Goal: Task Accomplishment & Management: Complete application form

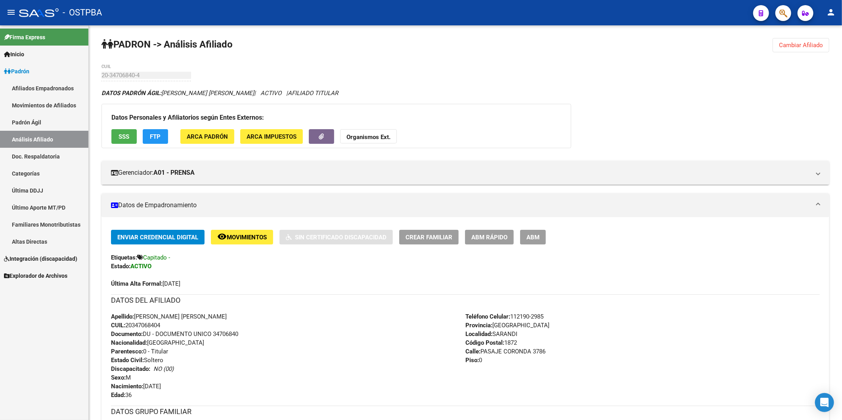
scroll to position [450, 0]
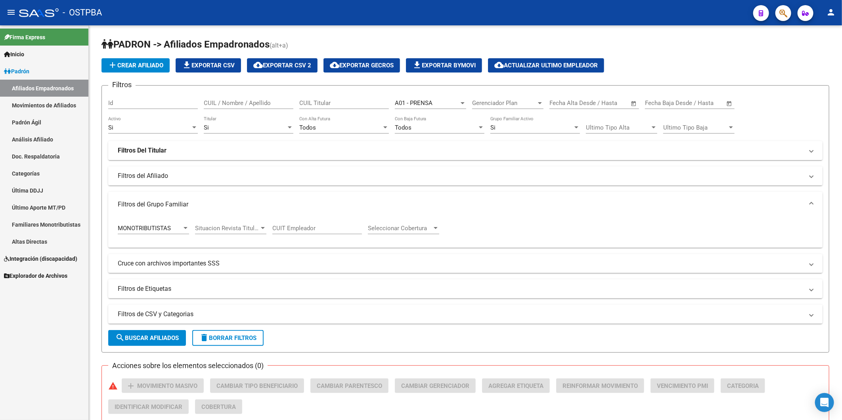
click at [23, 52] on span "Inicio" at bounding box center [14, 54] width 20 height 9
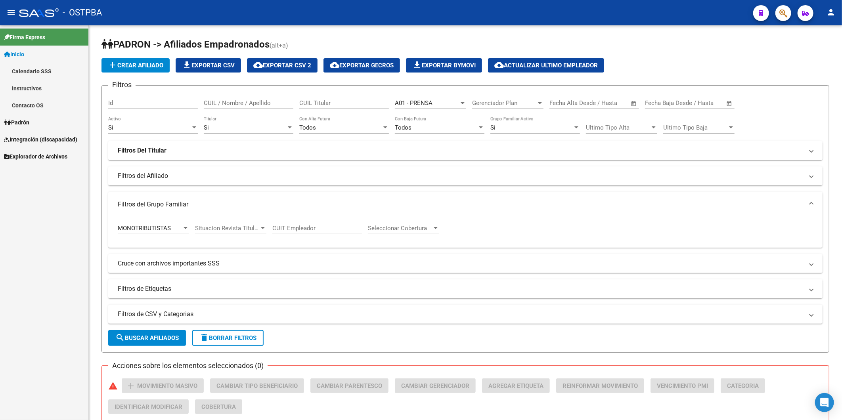
click at [21, 55] on span "Inicio" at bounding box center [14, 54] width 20 height 9
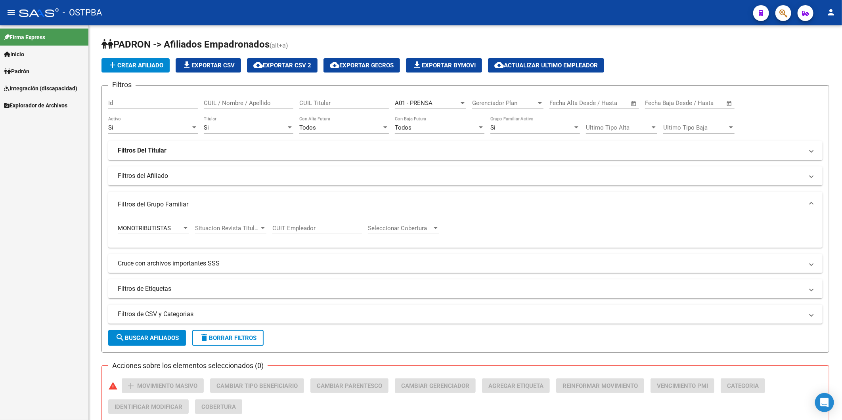
click at [24, 52] on span "Inicio" at bounding box center [14, 54] width 20 height 9
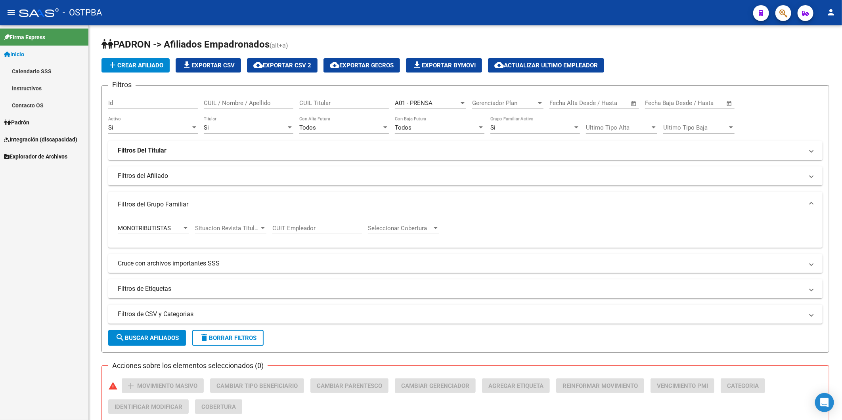
click at [20, 121] on span "Padrón" at bounding box center [16, 122] width 25 height 9
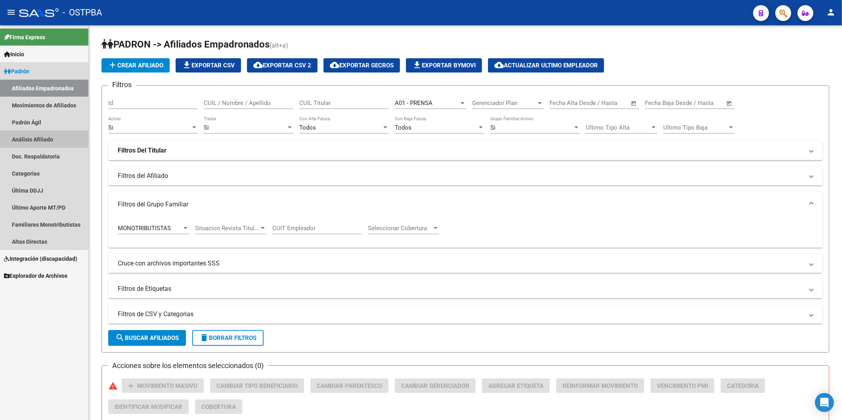
click at [25, 137] on link "Análisis Afiliado" at bounding box center [44, 139] width 88 height 17
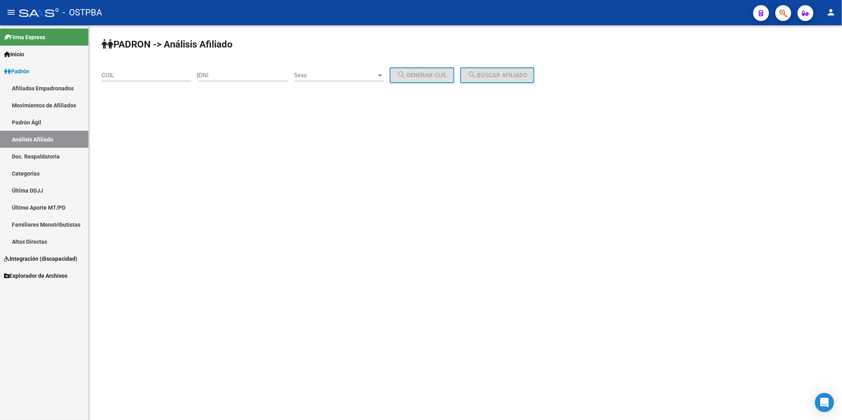
click at [123, 77] on input "CUIL" at bounding box center [146, 75] width 90 height 7
type input "20-29502268-0"
click at [486, 74] on span "search Buscar afiliado" at bounding box center [497, 75] width 60 height 7
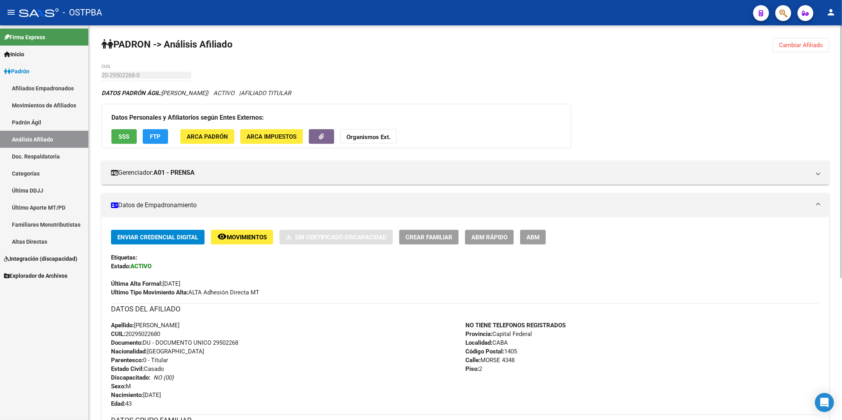
click at [371, 137] on strong "Organismos Ext." at bounding box center [368, 137] width 44 height 7
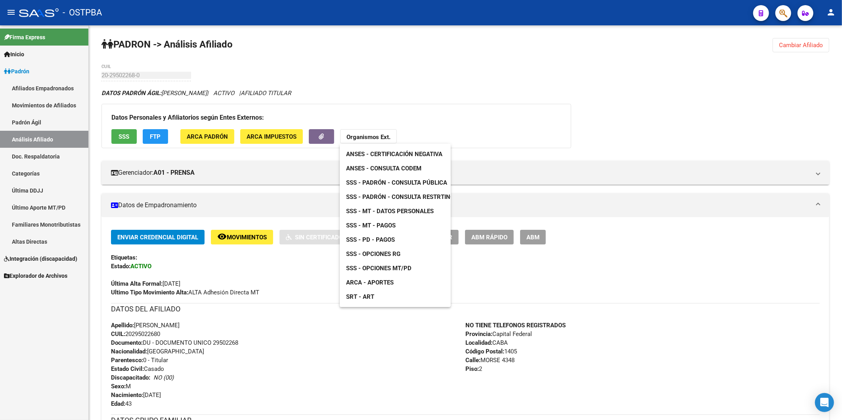
click at [319, 138] on div at bounding box center [421, 210] width 842 height 420
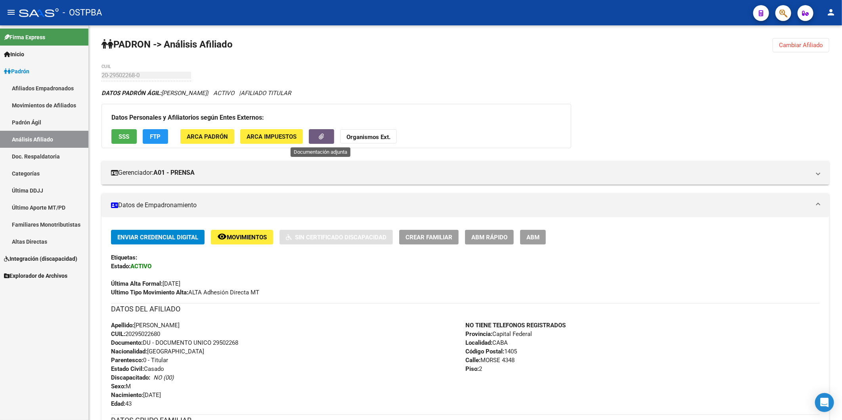
click at [319, 138] on icon "button" at bounding box center [321, 137] width 5 height 6
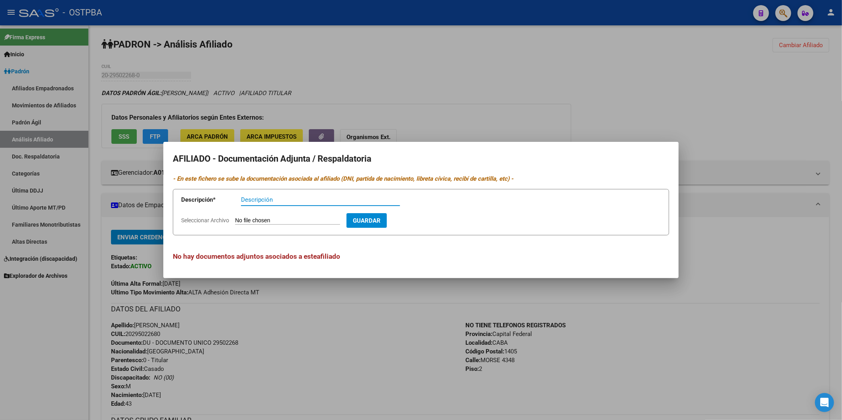
click at [276, 203] on input "Descripción" at bounding box center [320, 199] width 159 height 7
type input "DNI FRENTE"
click at [310, 219] on input "Seleccionar Archivo" at bounding box center [287, 221] width 105 height 8
type input "C:\fakepath\DNI FRENTE BERNIS.jpeg"
click at [427, 219] on span "Guardar" at bounding box center [413, 220] width 28 height 7
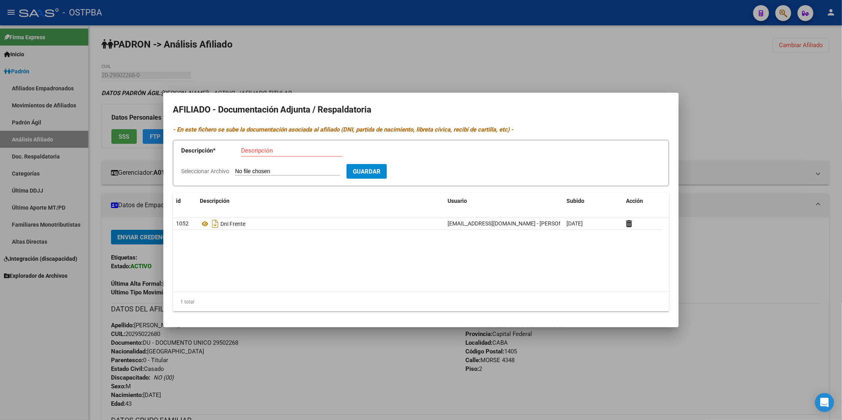
click at [255, 155] on div "Descripción" at bounding box center [291, 151] width 101 height 12
type input "DNI DORSO"
click at [259, 169] on input "Seleccionar Archivo" at bounding box center [287, 172] width 105 height 8
type input "C:\fakepath\DNI DORSO BERNI.jpeg"
click at [427, 169] on span "Guardar" at bounding box center [413, 171] width 28 height 7
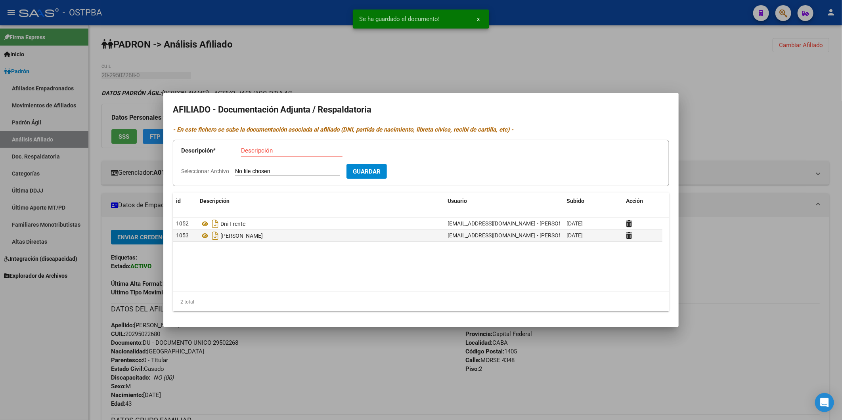
click at [306, 153] on input "Descripción" at bounding box center [291, 150] width 101 height 7
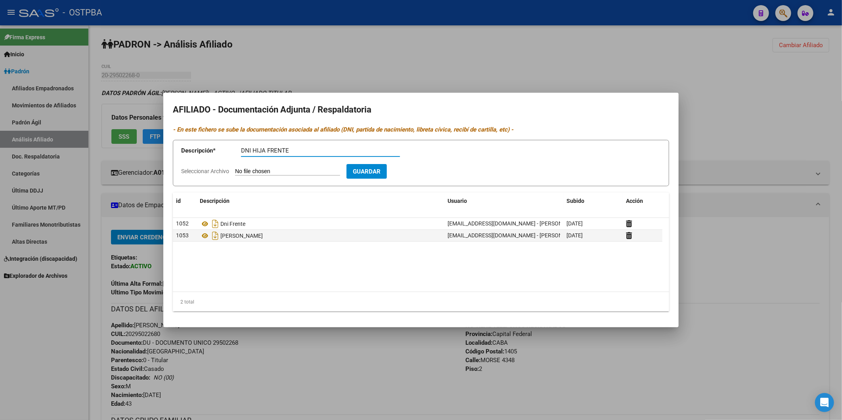
type input "DNI HIJA FRENTE"
click at [266, 172] on input "Seleccionar Archivo" at bounding box center [287, 172] width 105 height 8
type input "C:\fakepath\DNI FRENTE DAS NEVES.jpeg"
drag, startPoint x: 450, startPoint y: 172, endPoint x: 392, endPoint y: 171, distance: 57.9
click at [427, 172] on span "Guardar" at bounding box center [413, 171] width 28 height 7
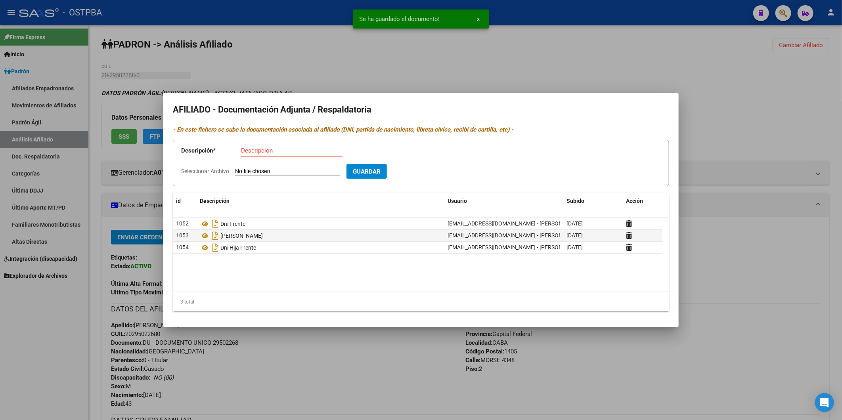
click at [276, 151] on input "Descripción" at bounding box center [291, 150] width 101 height 7
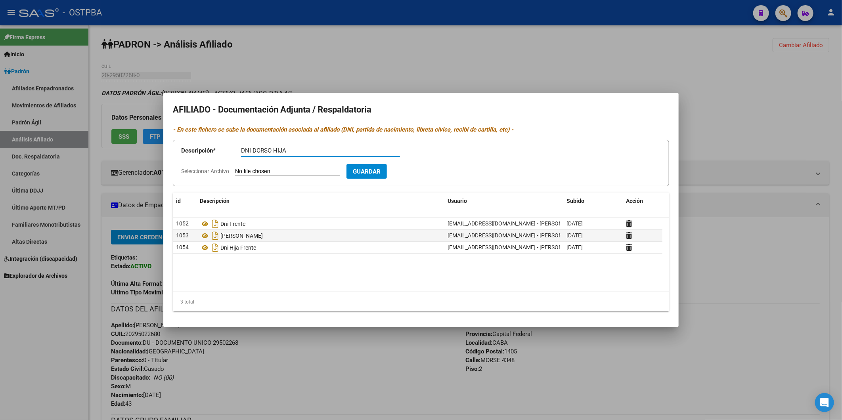
type input "DNI DORSO HIJA"
click at [263, 168] on input "Seleccionar Archivo" at bounding box center [287, 172] width 105 height 8
type input "C:\fakepath\DNI FRENTE DAS NEVES.jpeg"
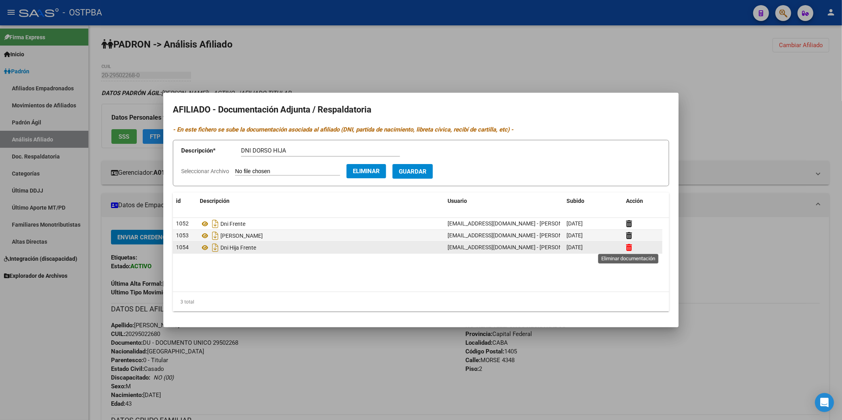
click at [627, 246] on icon at bounding box center [629, 248] width 6 height 8
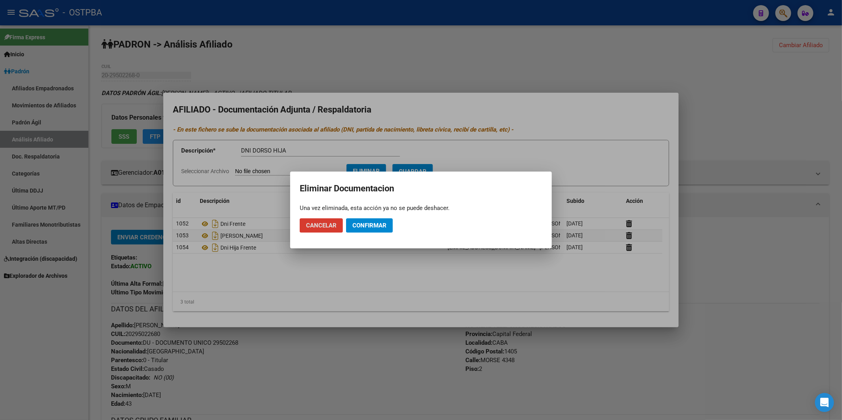
click at [363, 223] on span "Confirmar" at bounding box center [369, 225] width 34 height 7
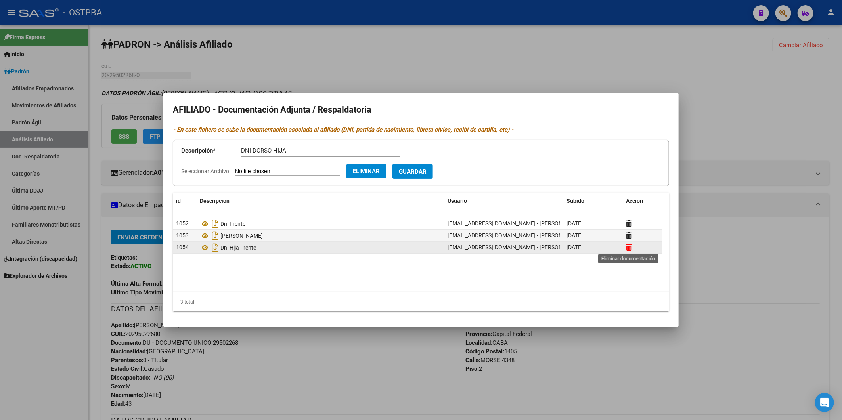
click at [627, 248] on icon at bounding box center [629, 248] width 6 height 8
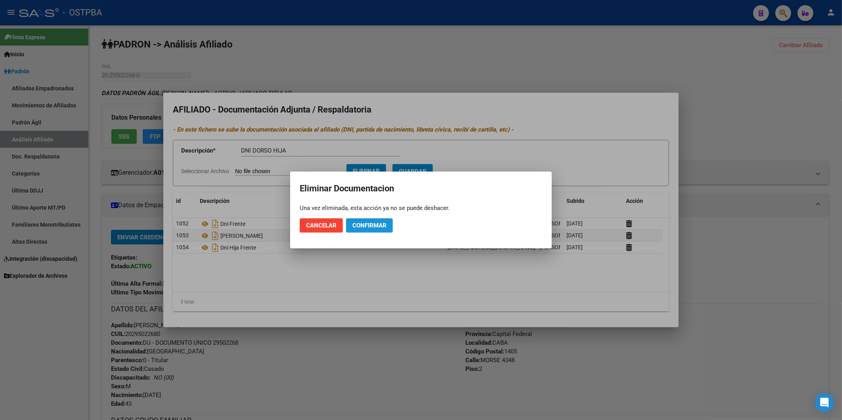
click at [373, 226] on span "Confirmar" at bounding box center [369, 225] width 34 height 7
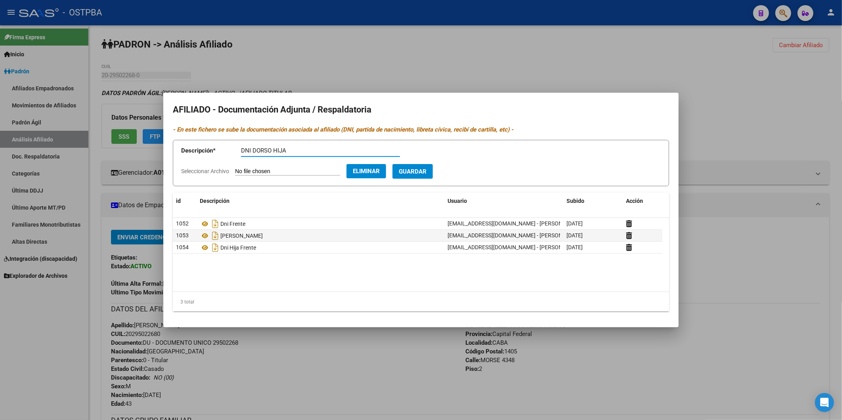
click at [293, 151] on input "DNI DORSO HIJA" at bounding box center [320, 150] width 159 height 7
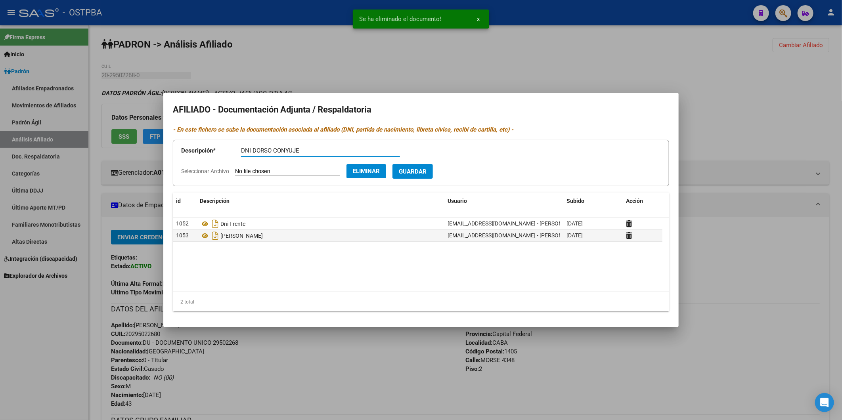
type input "DNI DORSO CONYUJE"
click at [427, 171] on span "Guardar" at bounding box center [413, 171] width 28 height 7
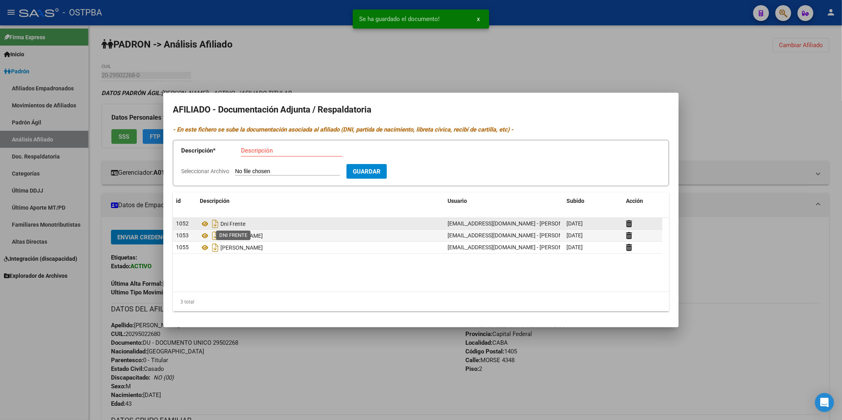
click at [243, 224] on span "Dni Frente" at bounding box center [232, 224] width 25 height 6
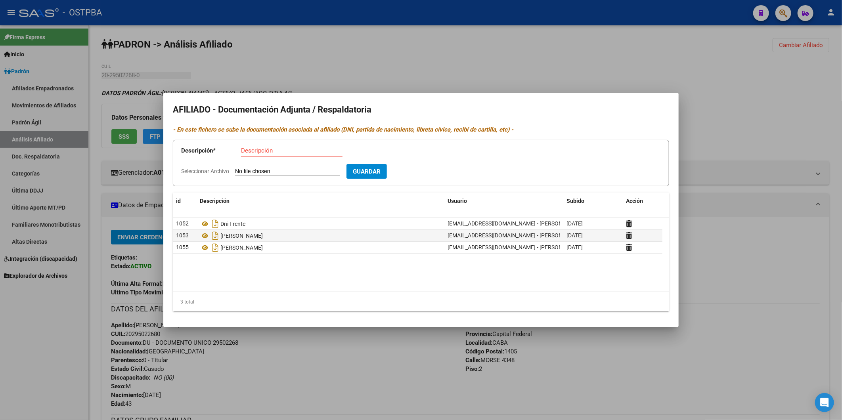
drag, startPoint x: 243, startPoint y: 224, endPoint x: 251, endPoint y: 143, distance: 81.6
click at [251, 143] on app-form-text-field "Descripción * Descripción" at bounding box center [296, 152] width 230 height 24
click at [263, 148] on input "Descripción" at bounding box center [291, 150] width 101 height 7
type input "DNI FRENTE CONYUJE"
click at [270, 172] on input "Seleccionar Archivo" at bounding box center [287, 172] width 105 height 8
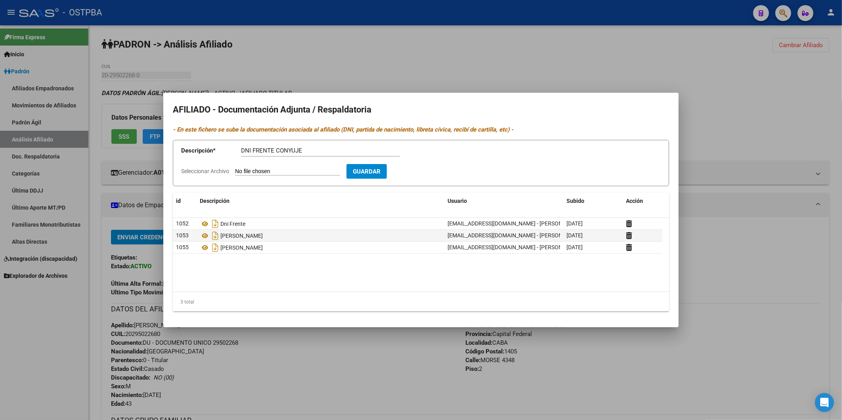
type input "C:\fakepath\DNI FRENTE DAS NEVES.jpeg"
click at [427, 172] on span "Guardar" at bounding box center [413, 171] width 28 height 7
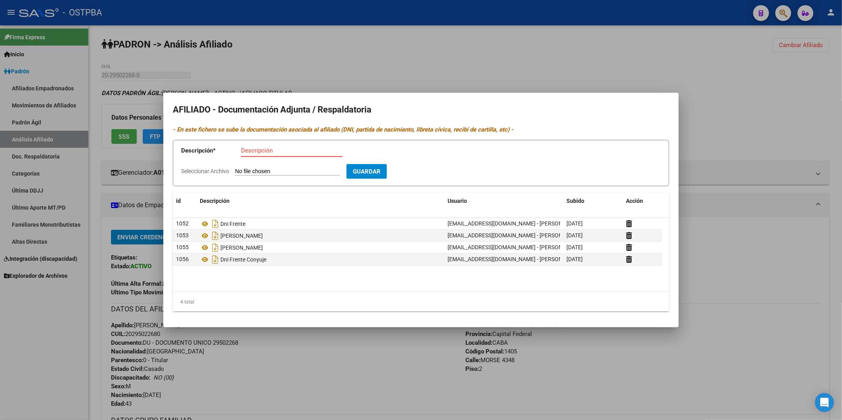
click at [289, 153] on input "Descripción" at bounding box center [291, 150] width 101 height 7
type input "FORMULARIO 184"
click at [290, 168] on input "Seleccionar Archivo" at bounding box center [287, 172] width 105 height 8
type input "C:\fakepath\ARCA _ Formulario 184.pdf"
click at [427, 172] on span "Guardar" at bounding box center [413, 171] width 28 height 7
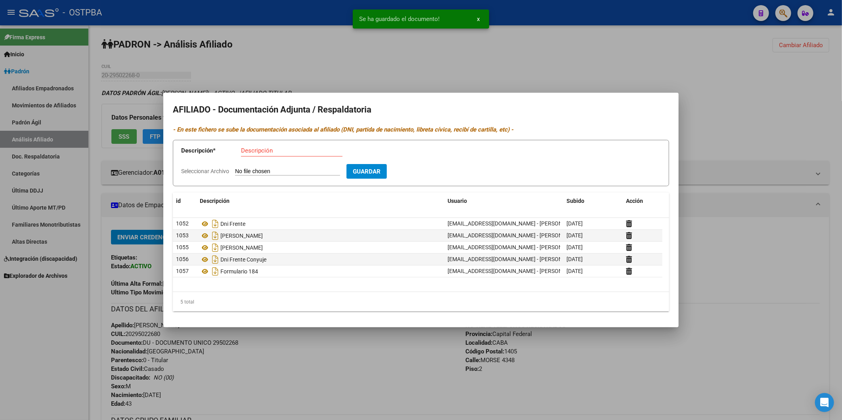
click at [662, 61] on div at bounding box center [421, 210] width 842 height 420
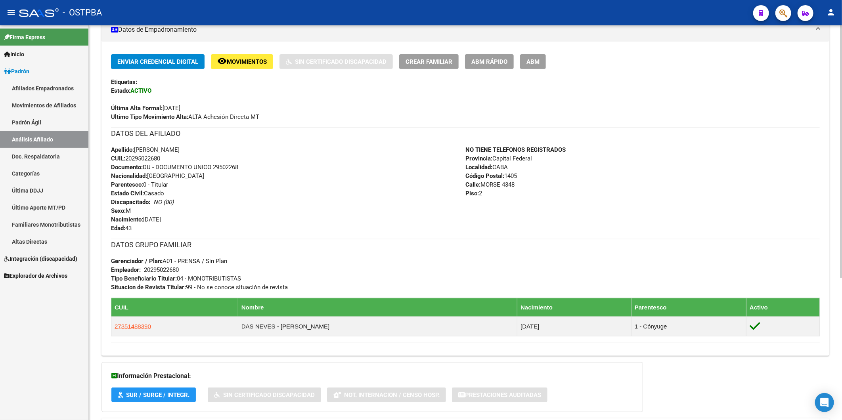
scroll to position [176, 0]
click at [425, 60] on span "Crear Familiar" at bounding box center [429, 61] width 47 height 7
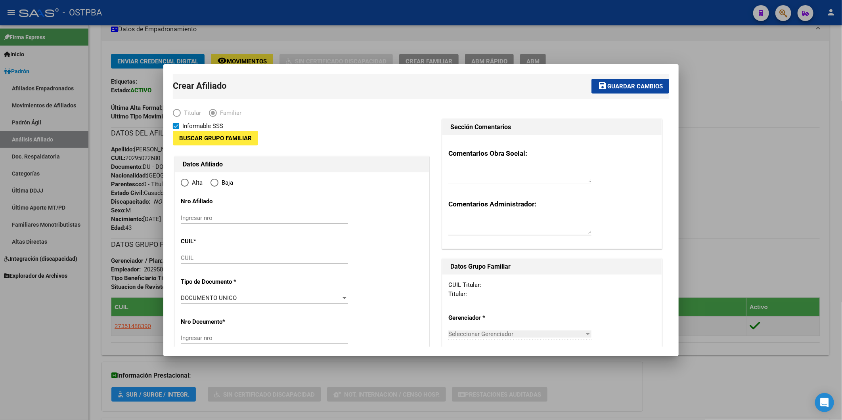
type input "20-29502268-0"
type input "CABA"
type input "1405"
type input "MORSE"
type input "4348"
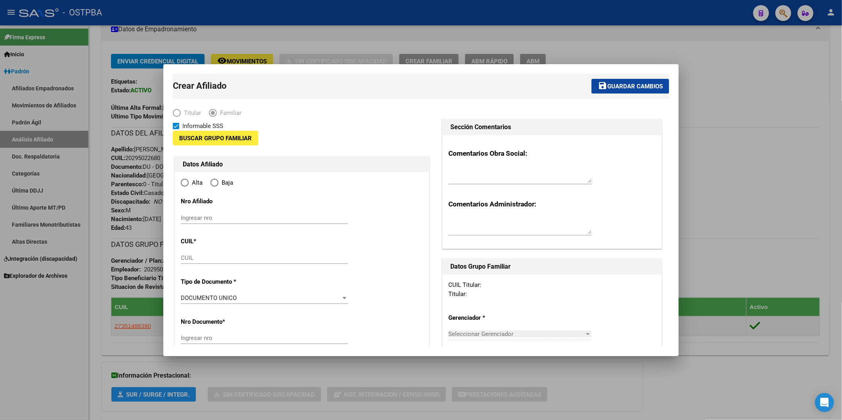
type input "2"
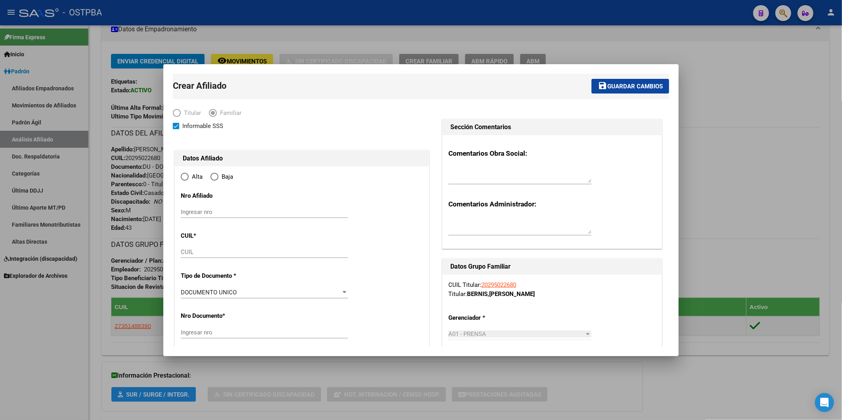
radio input "true"
type input "20-29502268-0"
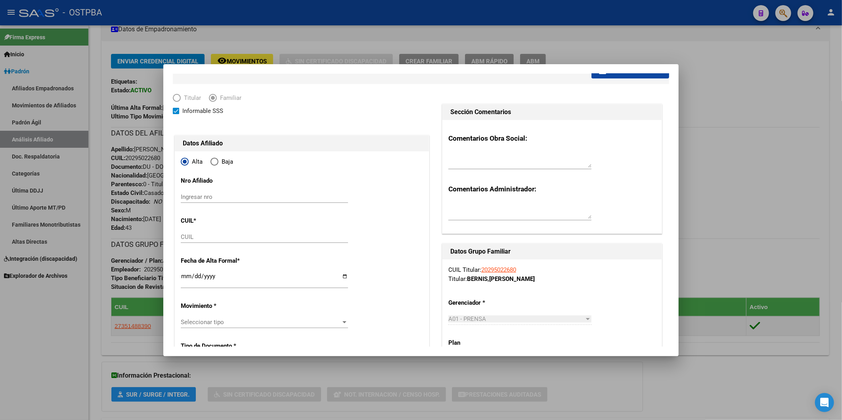
scroll to position [0, 0]
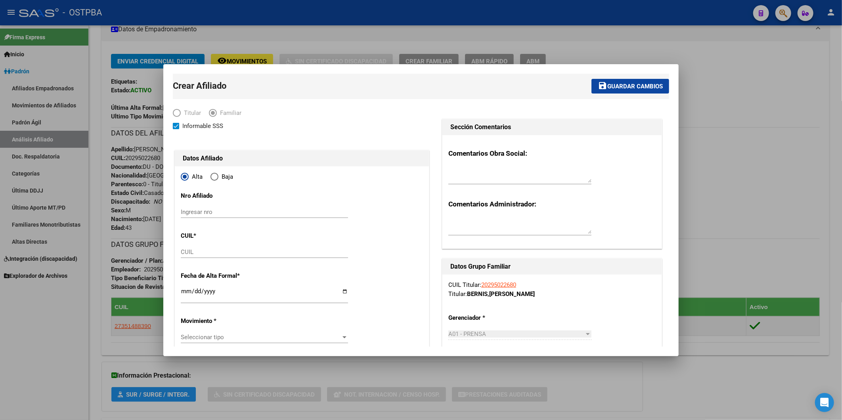
click at [185, 251] on input "CUIL" at bounding box center [264, 252] width 167 height 7
type input "27-35148839-0"
type input "35148839"
type input "DAS NEVES"
type input "CAMILA VICTORIA"
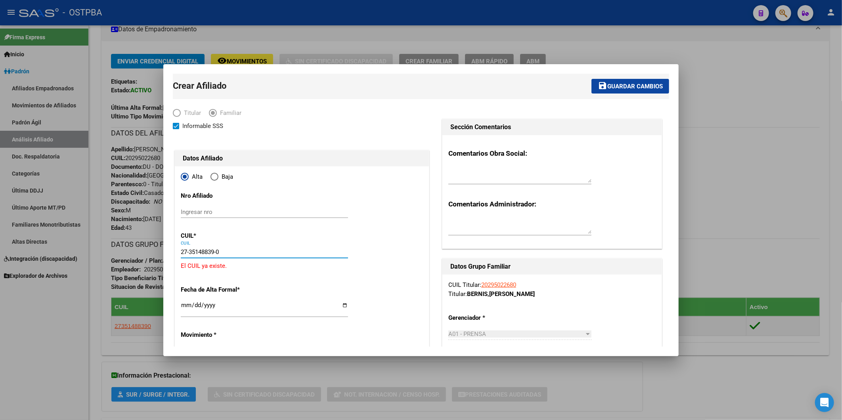
type input "1990-02-06"
type input "CABA"
type input "1211"
type input "REP. BOLIVARIANA DE VENEZUELA"
type input "4015"
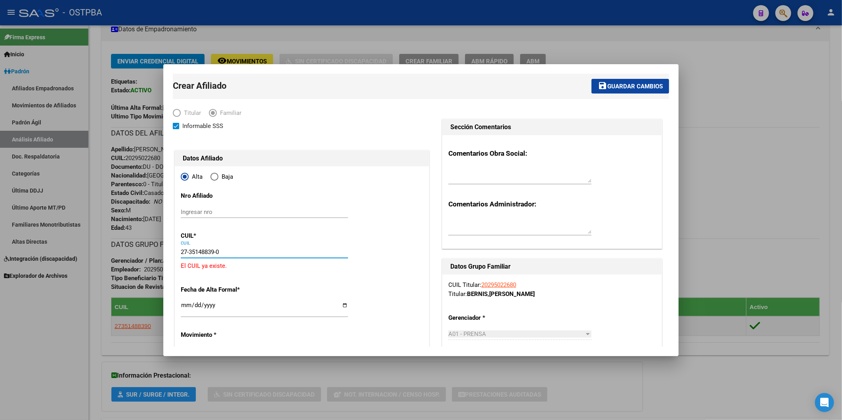
type input "1"
type input "27-35148839-0"
click at [749, 98] on div at bounding box center [421, 210] width 842 height 420
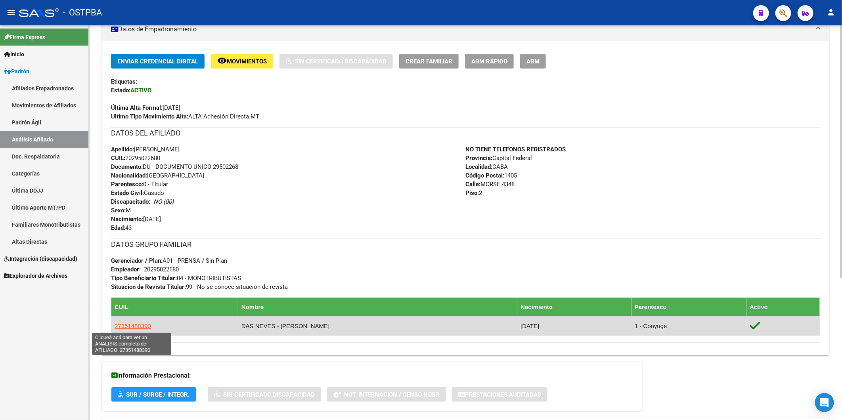
click at [140, 326] on span "27351488390" at bounding box center [133, 326] width 36 height 7
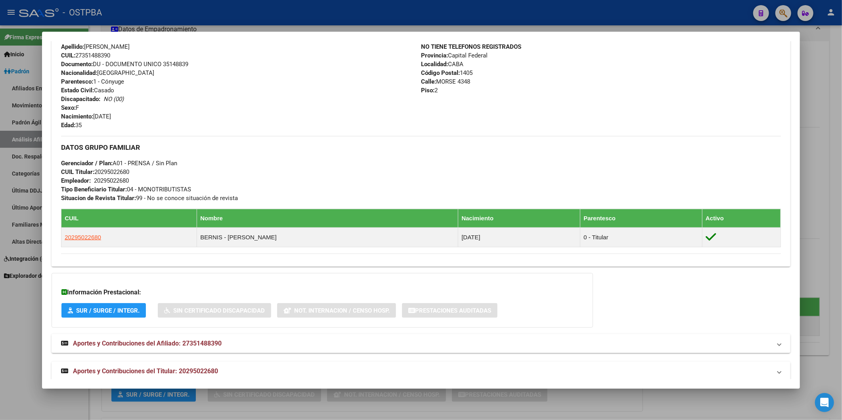
scroll to position [272, 0]
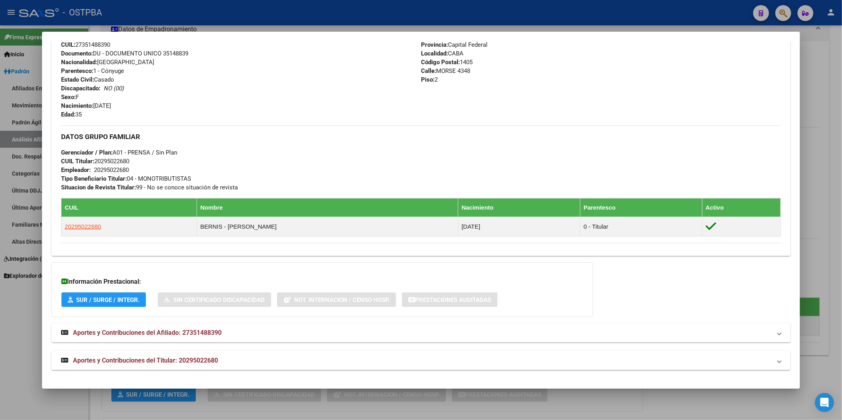
click at [210, 329] on span "Aportes y Contribuciones del Afiliado: 27351488390" at bounding box center [147, 333] width 149 height 8
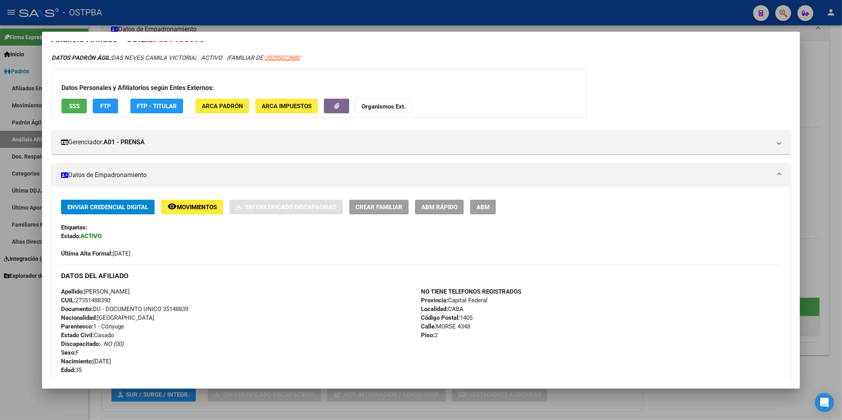
scroll to position [0, 0]
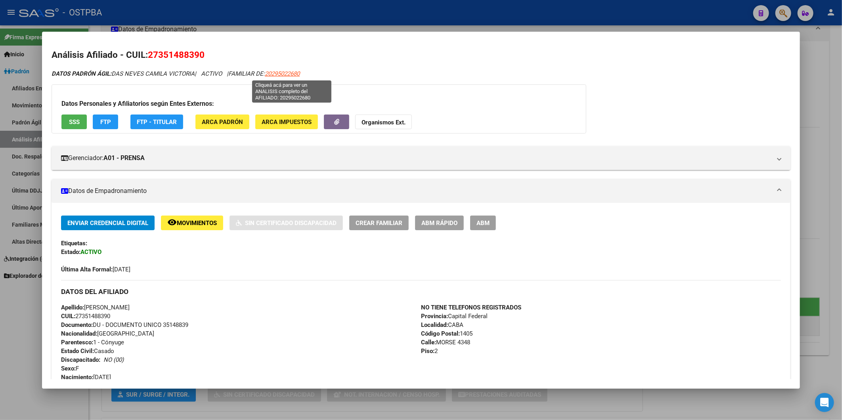
click at [297, 74] on span "20295022680" at bounding box center [282, 73] width 35 height 7
type textarea "20295022680"
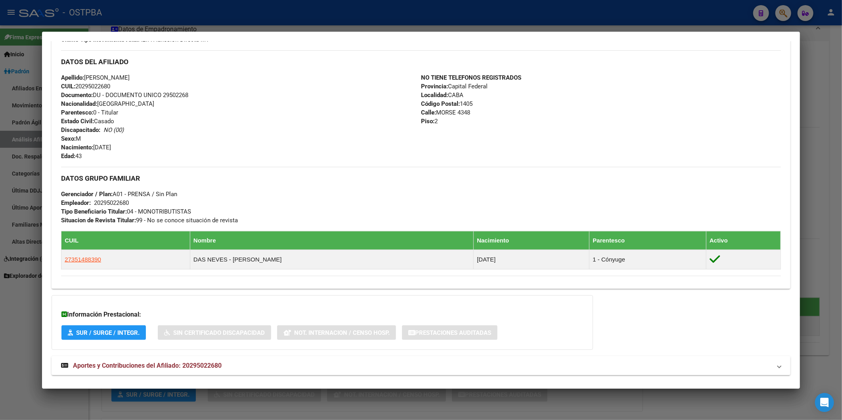
scroll to position [253, 0]
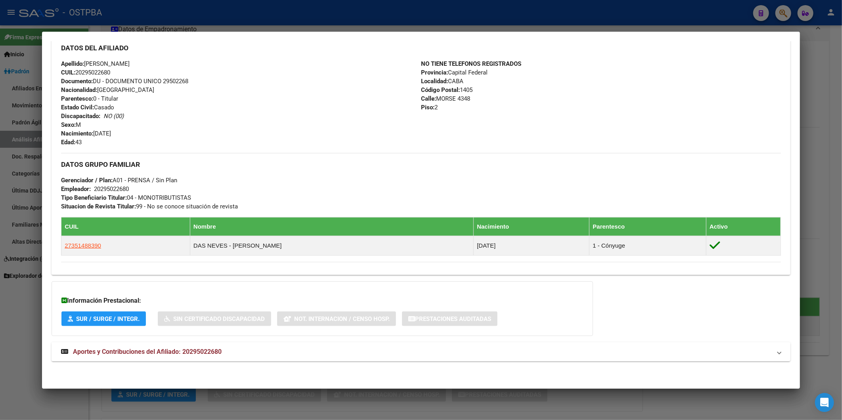
click at [212, 350] on span "Aportes y Contribuciones del Afiliado: 20295022680" at bounding box center [147, 352] width 149 height 8
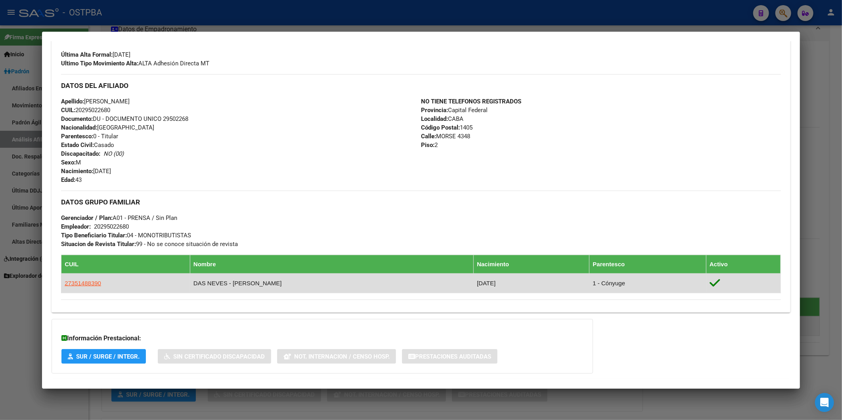
scroll to position [220, 0]
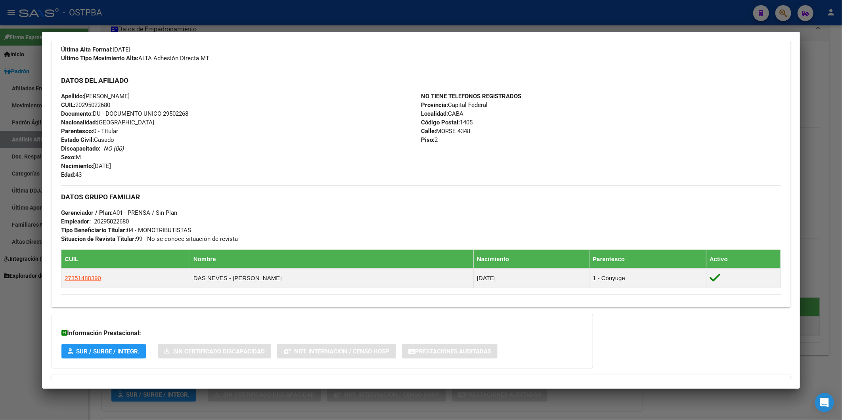
click at [811, 52] on div at bounding box center [421, 210] width 842 height 420
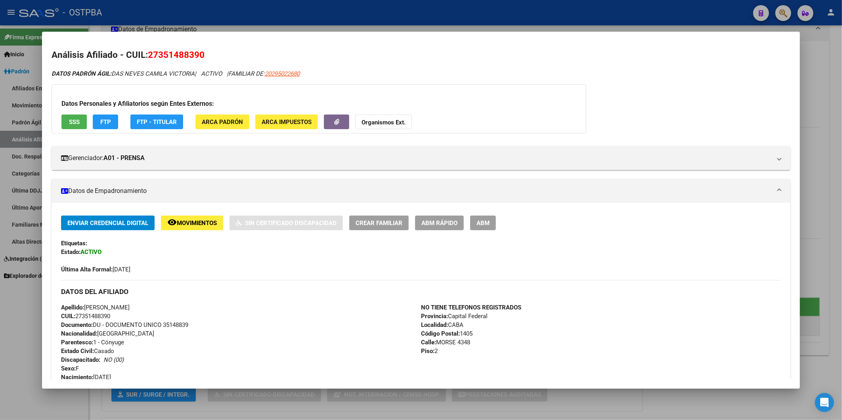
click at [823, 57] on div at bounding box center [421, 210] width 842 height 420
